Goal: Navigation & Orientation: Find specific page/section

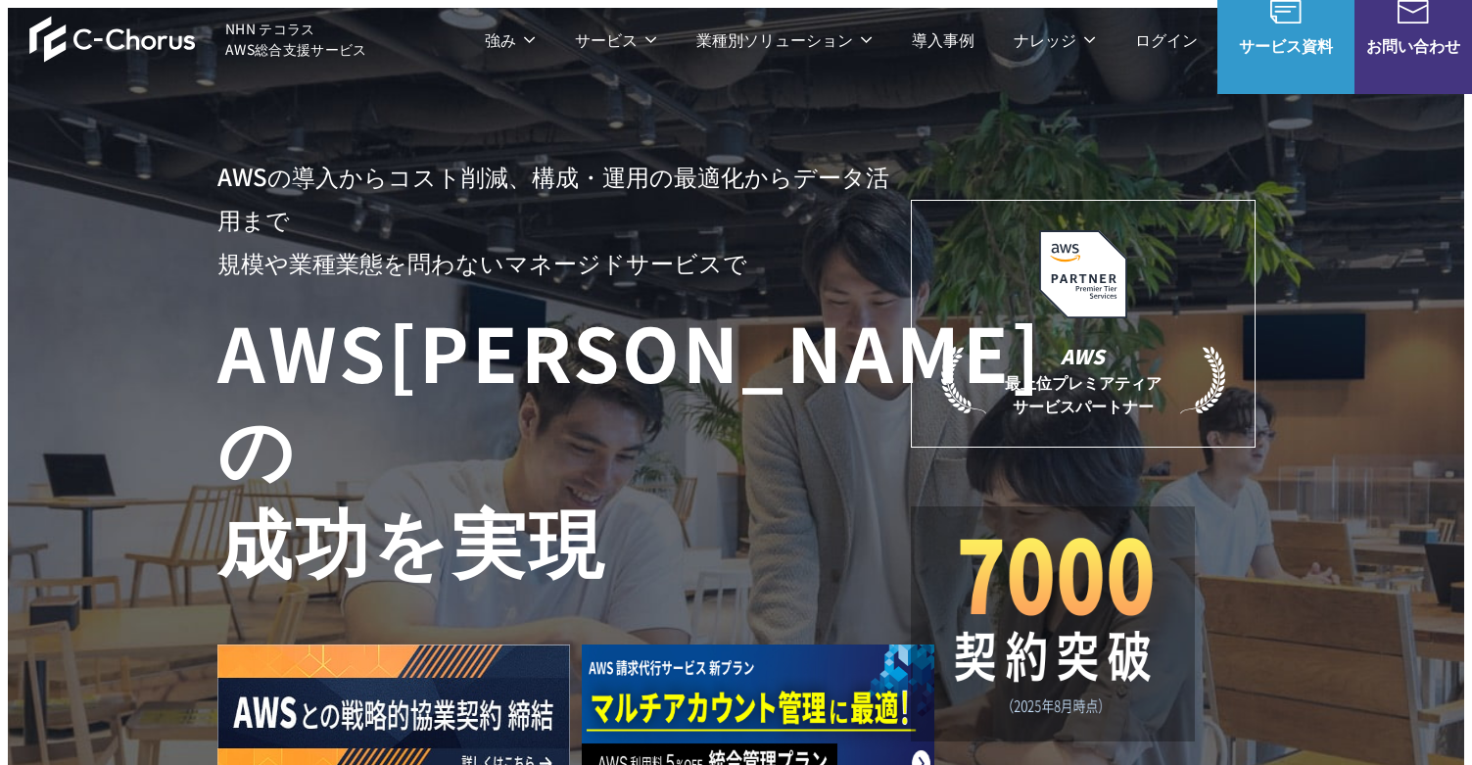
click at [445, 20] on header "NHN テコラス AWS総合支援サービス 強み 強み C-Chorusの強み 管理ポータル 開発ロードマップ C-Chorusのサポート 資料を請求する まず…" at bounding box center [736, 39] width 1472 height 78
click at [312, 51] on span "NHN テコラス AWS総合支援サービス" at bounding box center [296, 39] width 142 height 41
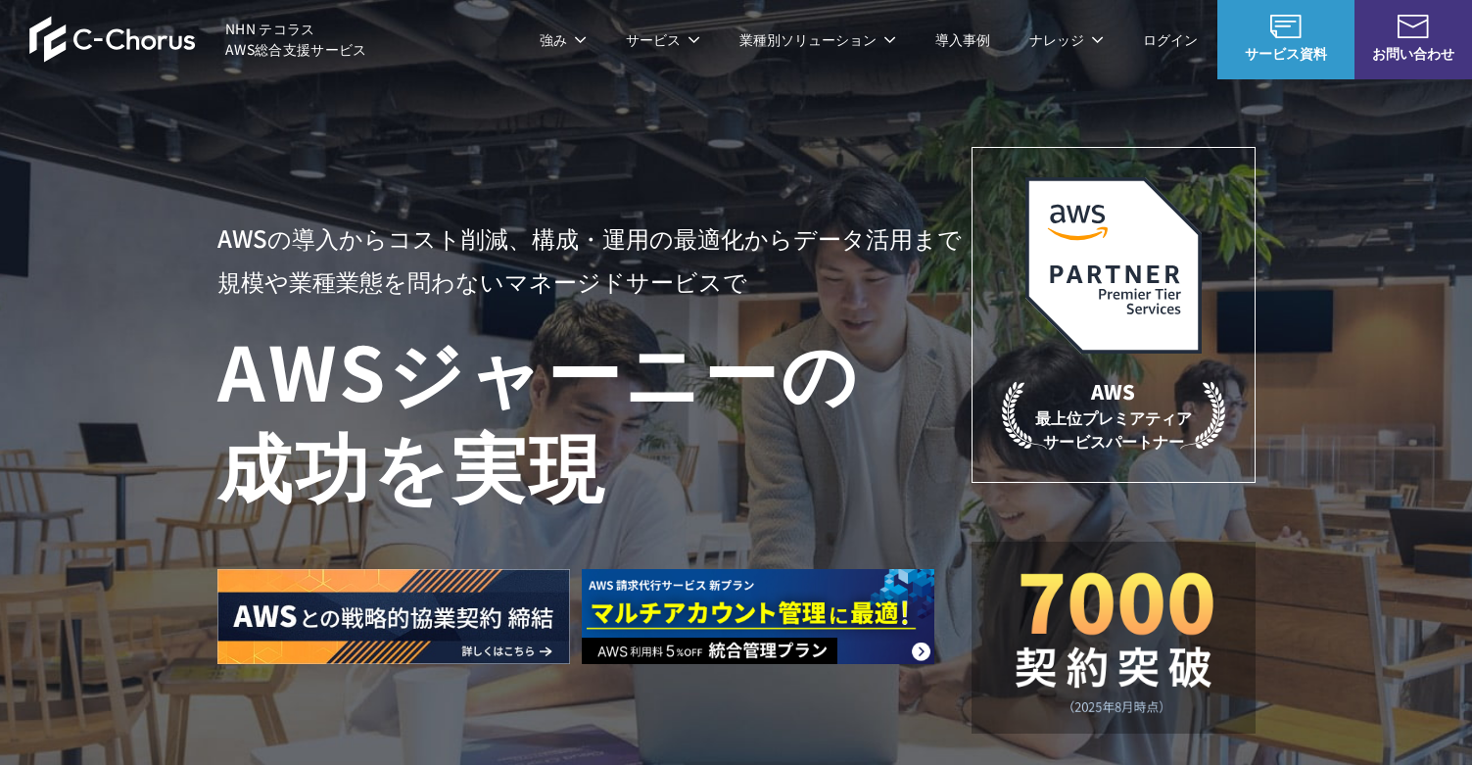
click at [585, 43] on p "強み" at bounding box center [562, 39] width 47 height 21
